Goal: Information Seeking & Learning: Learn about a topic

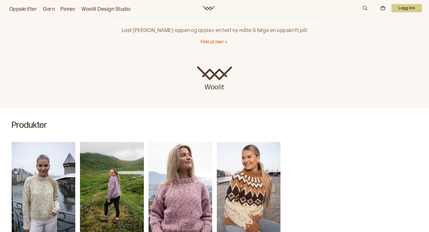
scroll to position [143, 0]
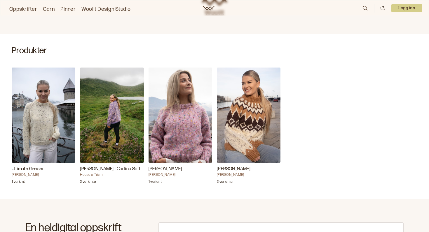
click at [66, 130] on img "Ultimate Genser" at bounding box center [44, 115] width 64 height 95
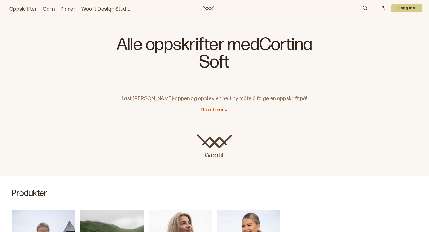
scroll to position [64, 0]
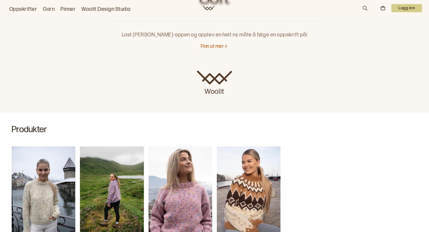
click at [117, 154] on img "Carly Genser i Cortina Soft" at bounding box center [112, 194] width 64 height 95
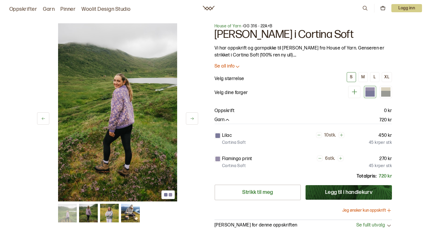
click at [85, 215] on img at bounding box center [88, 213] width 19 height 19
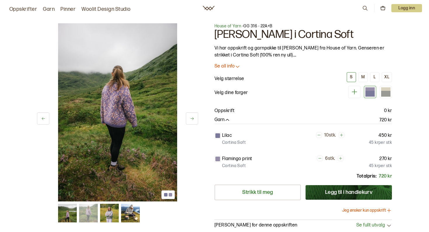
click at [111, 213] on img at bounding box center [109, 213] width 19 height 19
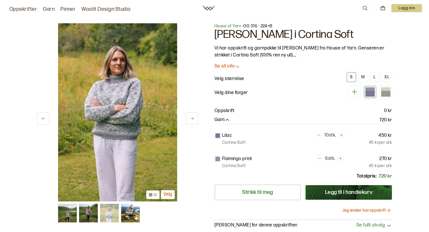
click at [133, 212] on img at bounding box center [130, 213] width 19 height 19
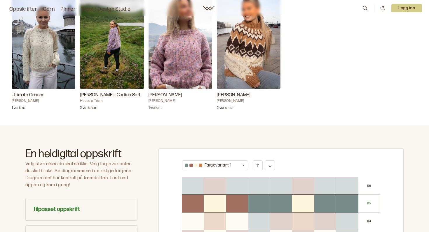
scroll to position [218, 0]
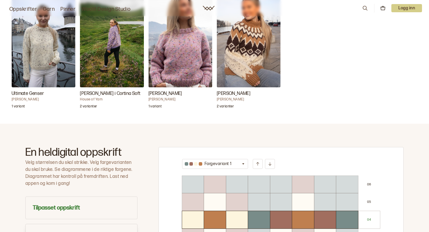
click at [58, 53] on img "Ultimate Genser" at bounding box center [44, 39] width 64 height 95
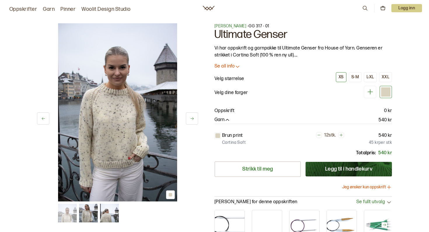
click at [229, 65] on p "Se all info" at bounding box center [224, 67] width 20 height 6
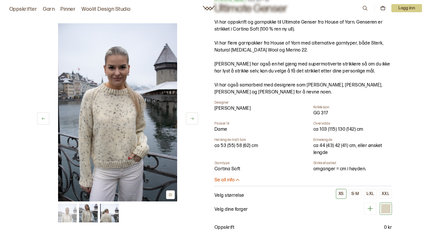
scroll to position [29, 0]
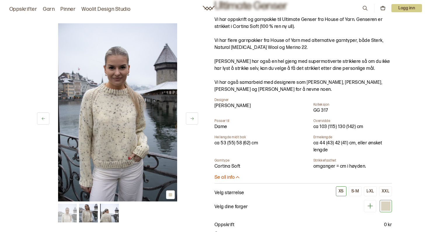
click at [90, 214] on img at bounding box center [88, 213] width 19 height 19
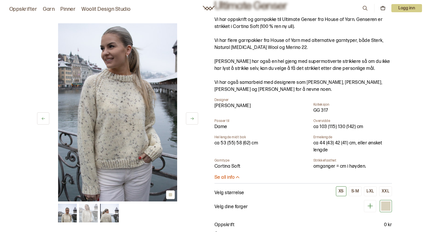
click at [109, 214] on img at bounding box center [109, 213] width 19 height 19
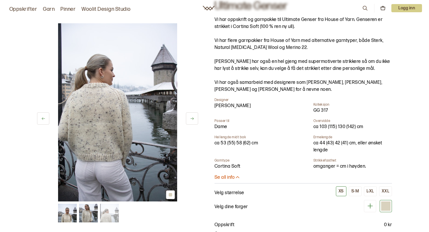
click at [72, 213] on img at bounding box center [67, 213] width 19 height 19
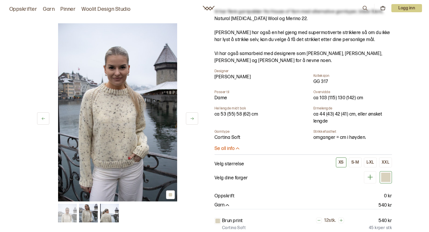
scroll to position [134, 0]
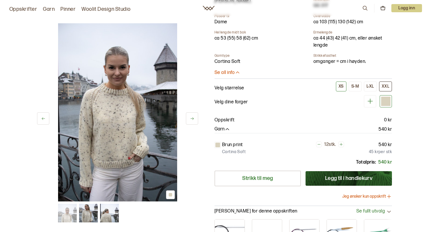
click at [382, 89] on div "XXL" at bounding box center [385, 86] width 8 height 5
click at [375, 88] on button "L-XL" at bounding box center [370, 87] width 13 height 10
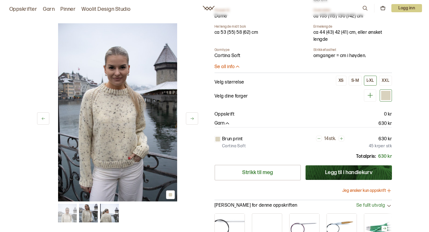
scroll to position [164, 0]
